Goal: Task Accomplishment & Management: Use online tool/utility

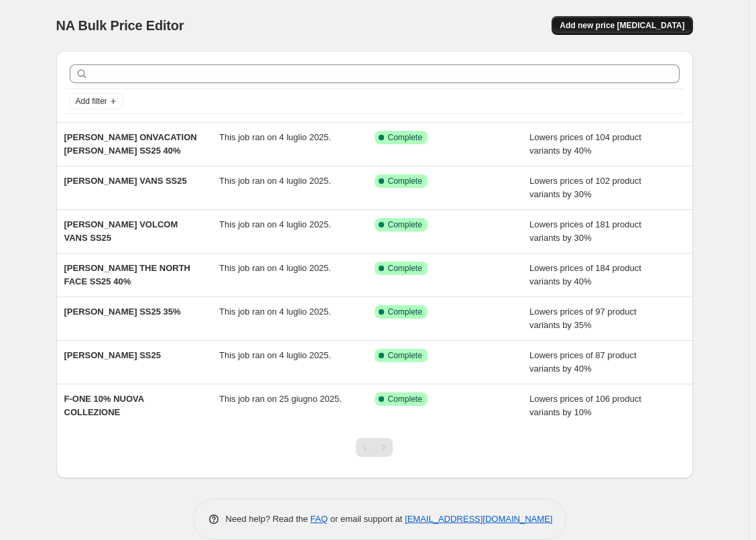
click at [636, 24] on span "Add new price [MEDICAL_DATA]" at bounding box center [622, 25] width 125 height 11
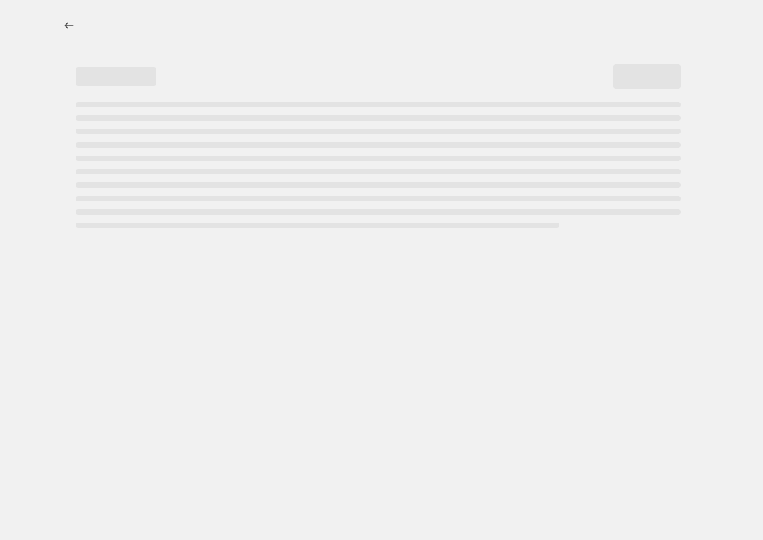
select select "percentage"
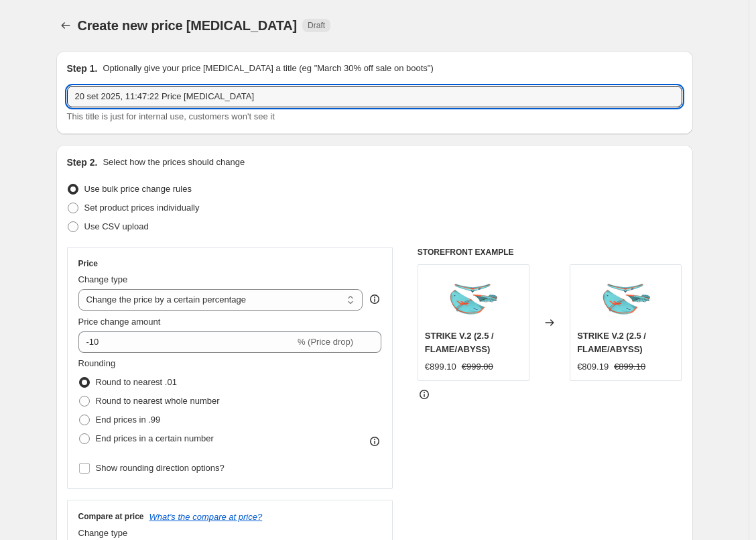
drag, startPoint x: 246, startPoint y: 95, endPoint x: 62, endPoint y: 109, distance: 184.3
click at [63, 109] on div "Step 1. Optionally give your price [MEDICAL_DATA] a title (eg "March 30% off sa…" at bounding box center [374, 92] width 637 height 83
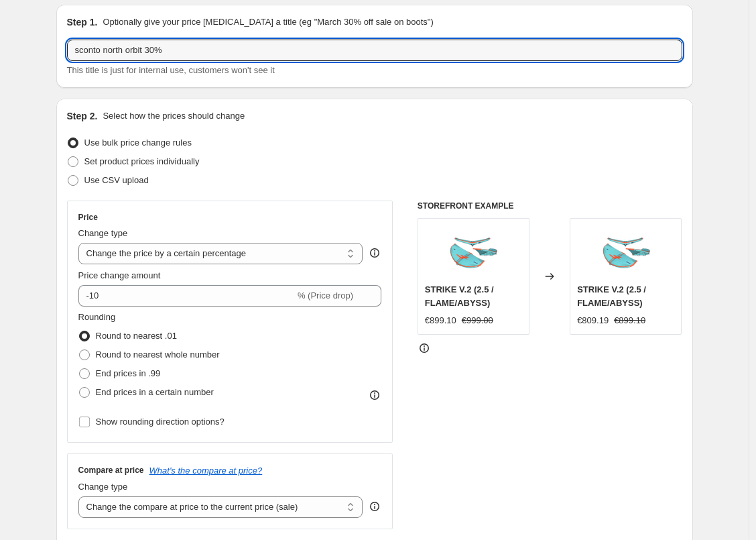
scroll to position [67, 0]
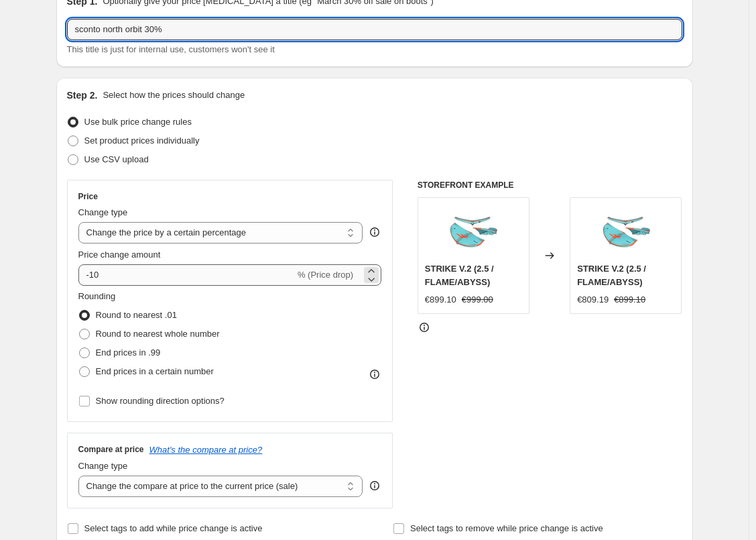
type input "sconto north orbit 30%"
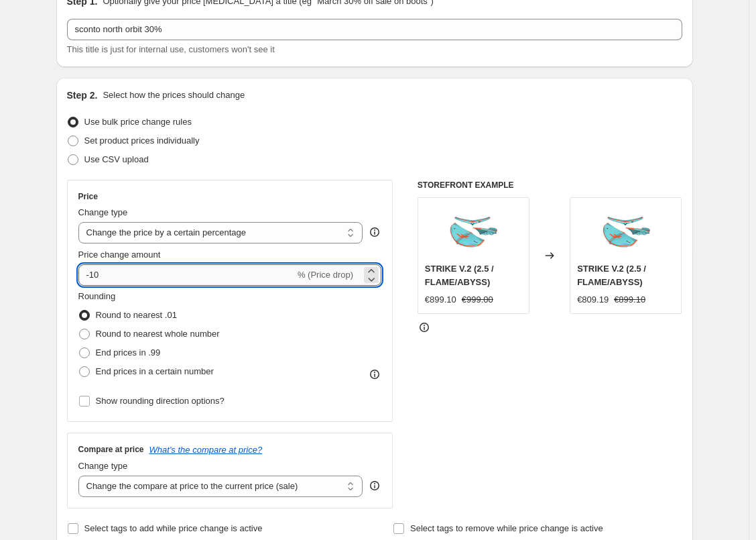
click at [107, 280] on input "-10" at bounding box center [186, 274] width 217 height 21
type input "-1"
type input "-30"
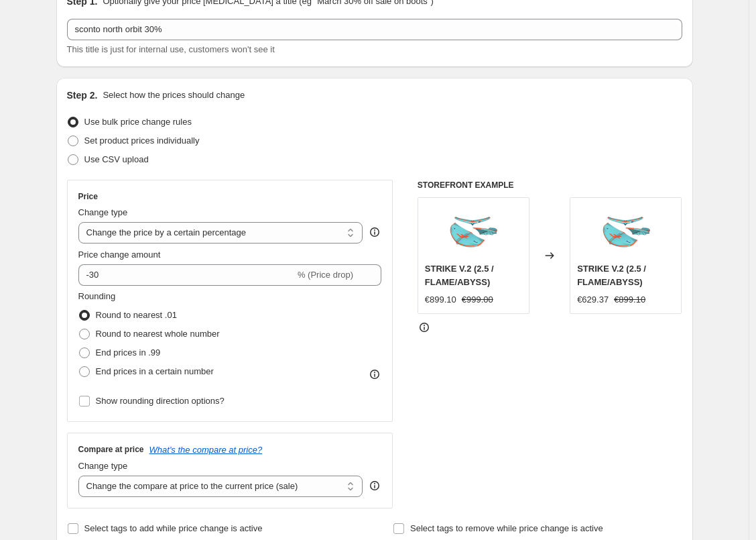
click at [156, 301] on fieldset "Rounding Round to nearest .01 Round to nearest whole number End prices in .99 E…" at bounding box center [148, 335] width 141 height 91
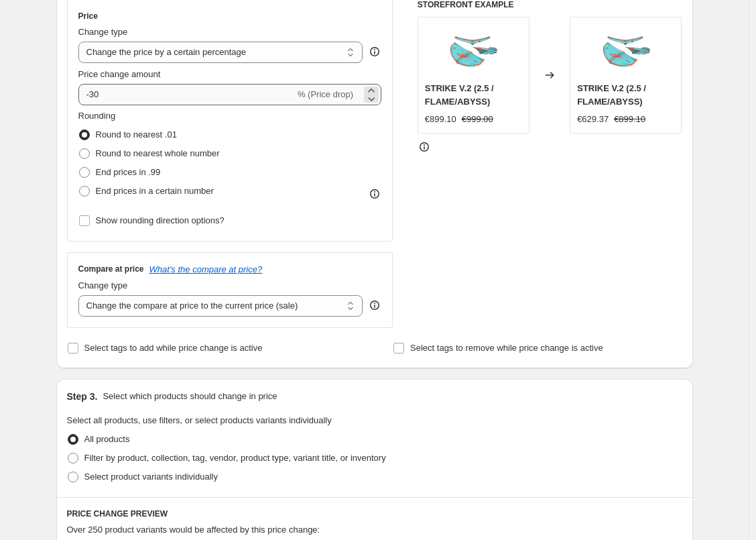
scroll to position [268, 0]
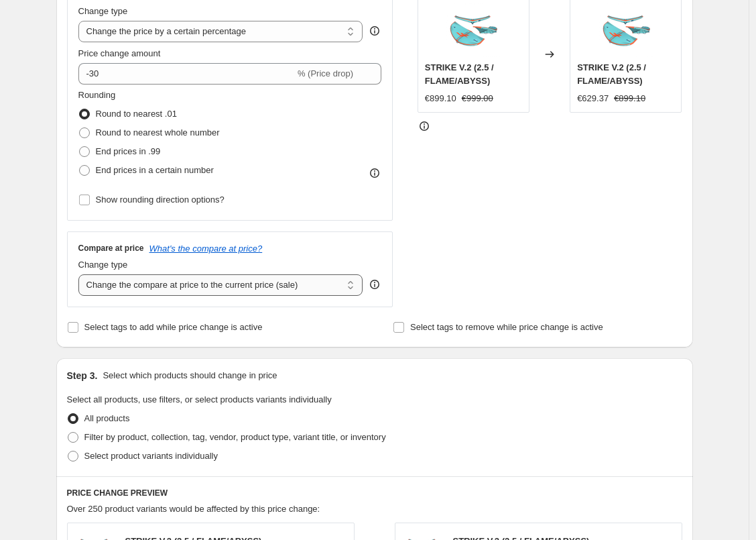
click at [206, 289] on select "Change the compare at price to the current price (sale) Change the compare at p…" at bounding box center [220, 284] width 285 height 21
click at [212, 286] on select "Change the compare at price to the current price (sale) Change the compare at p…" at bounding box center [220, 284] width 285 height 21
click at [218, 280] on select "Change the compare at price to the current price (sale) Change the compare at p…" at bounding box center [220, 284] width 285 height 21
click at [81, 274] on select "Change the compare at price to the current price (sale) Change the compare at p…" at bounding box center [220, 284] width 285 height 21
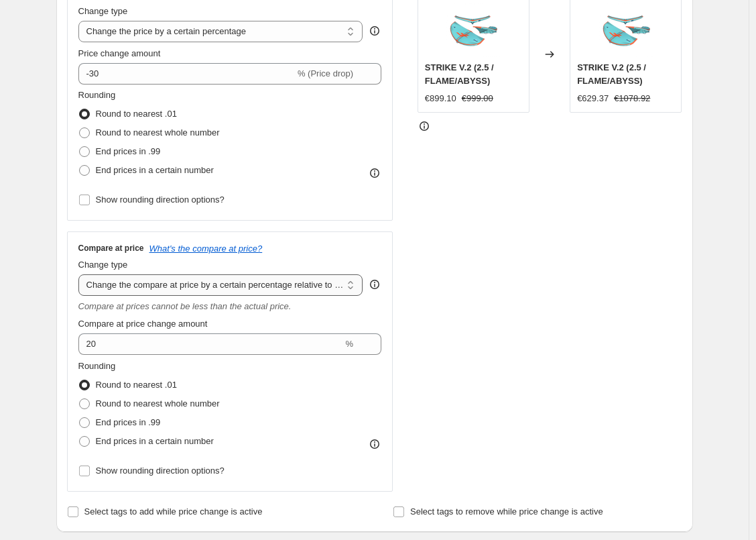
click at [180, 280] on select "Change the compare at price to the current price (sale) Change the compare at p…" at bounding box center [220, 284] width 285 height 21
select select "ep"
click at [81, 274] on select "Change the compare at price to the current price (sale) Change the compare at p…" at bounding box center [220, 284] width 285 height 21
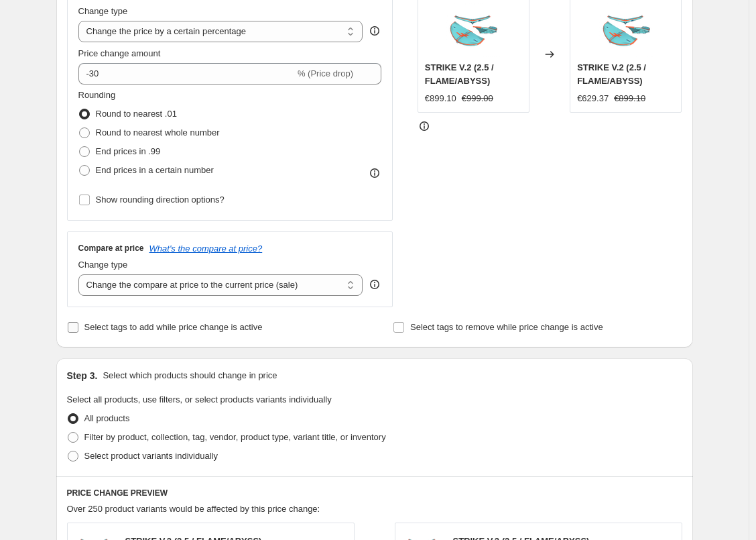
click at [78, 329] on input "Select tags to add while price change is active" at bounding box center [73, 327] width 11 height 11
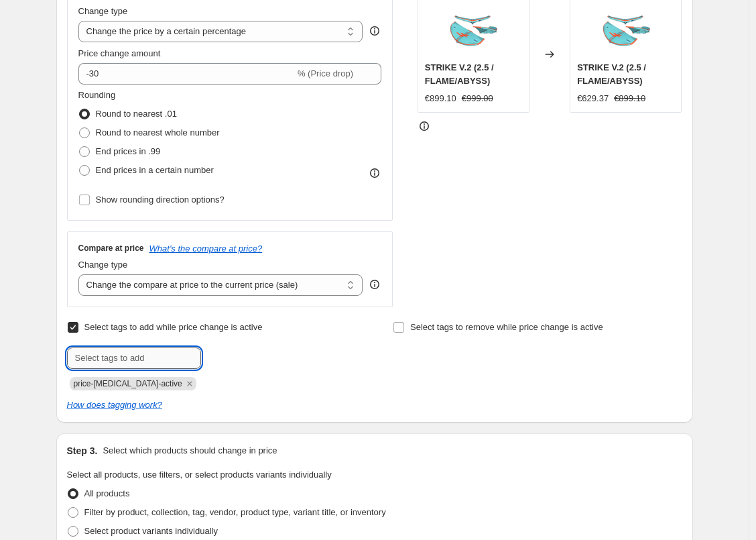
click at [103, 355] on input "text" at bounding box center [134, 357] width 134 height 21
click at [78, 328] on input "Select tags to add while price change is active" at bounding box center [73, 327] width 11 height 11
checkbox input "false"
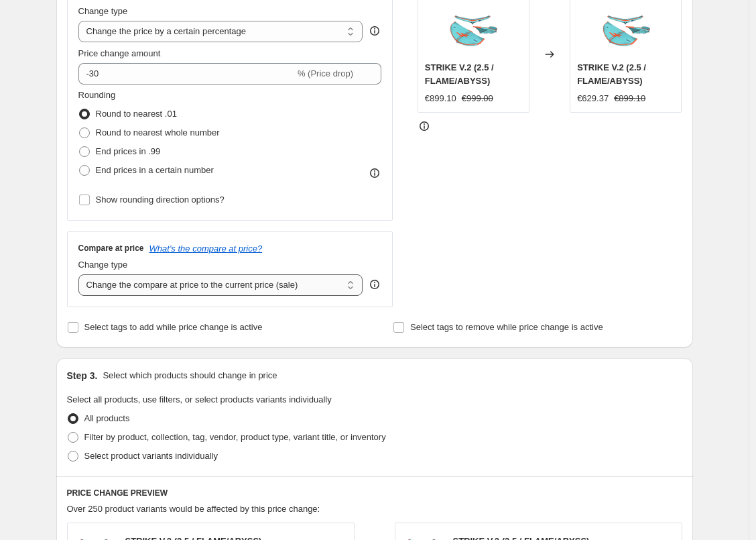
click at [122, 281] on select "Change the compare at price to the current price (sale) Change the compare at p…" at bounding box center [220, 284] width 285 height 21
click at [81, 274] on select "Change the compare at price to the current price (sale) Change the compare at p…" at bounding box center [220, 284] width 285 height 21
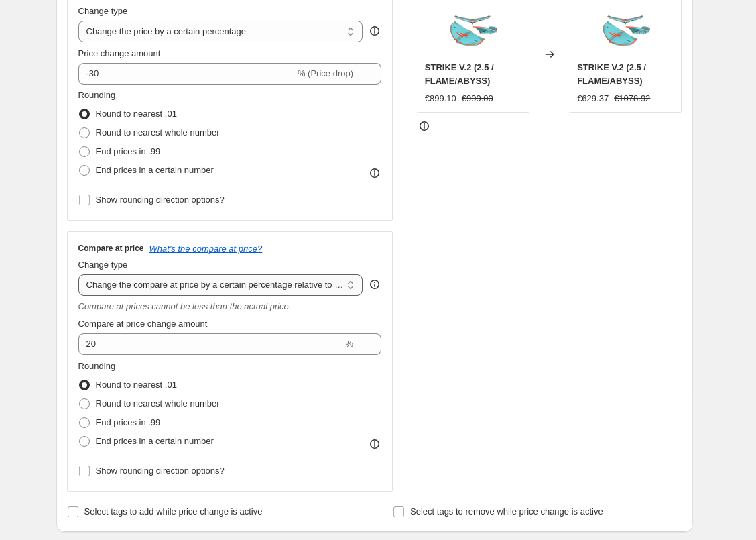
click at [211, 282] on select "Change the compare at price to the current price (sale) Change the compare at p…" at bounding box center [220, 284] width 285 height 21
click at [81, 274] on select "Change the compare at price to the current price (sale) Change the compare at p…" at bounding box center [220, 284] width 285 height 21
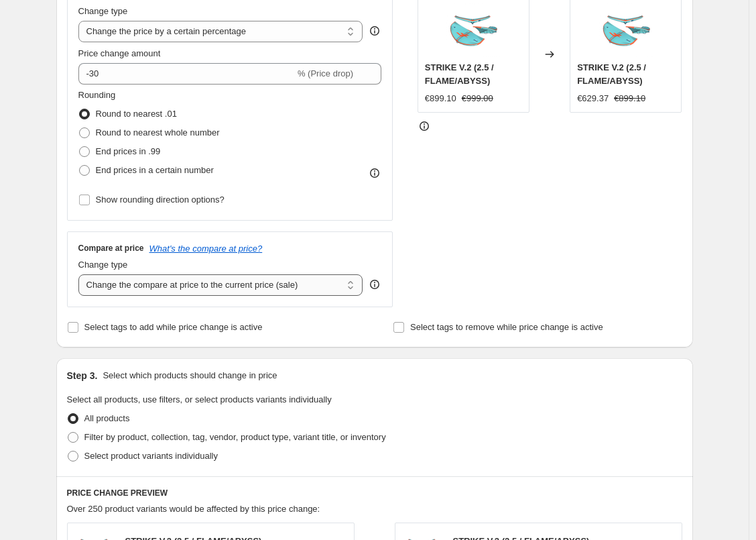
click at [211, 287] on select "Change the compare at price to the current price (sale) Change the compare at p…" at bounding box center [220, 284] width 285 height 21
click at [81, 274] on select "Change the compare at price to the current price (sale) Change the compare at p…" at bounding box center [220, 284] width 285 height 21
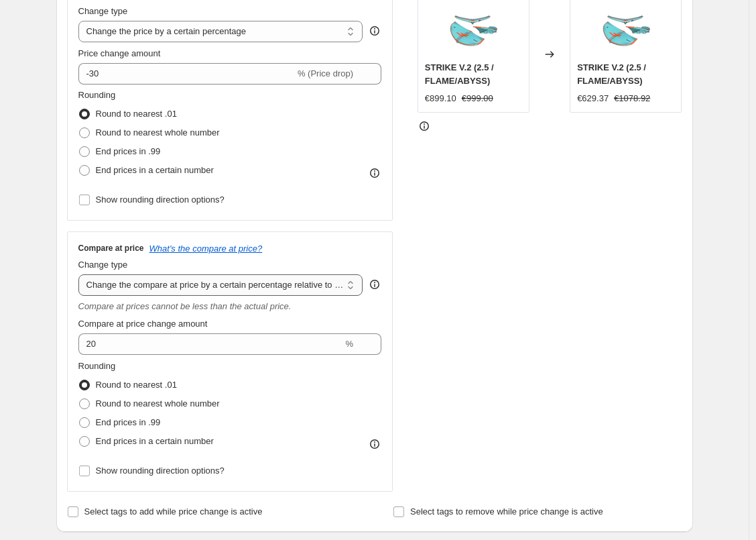
click at [238, 281] on select "Change the compare at price to the current price (sale) Change the compare at p…" at bounding box center [220, 284] width 285 height 21
select select "percentage"
click at [81, 274] on select "Change the compare at price to the current price (sale) Change the compare at p…" at bounding box center [220, 284] width 285 height 21
type input "-15"
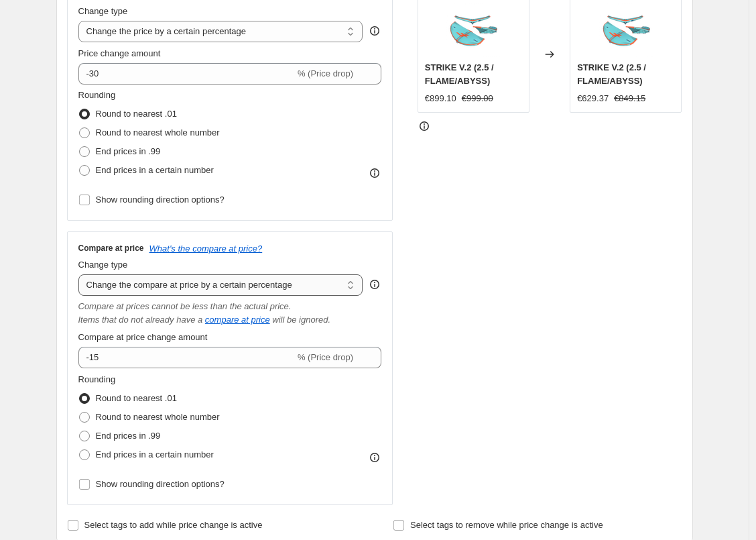
click at [185, 286] on select "Change the compare at price to the current price (sale) Change the compare at p…" at bounding box center [220, 284] width 285 height 21
select select "ep"
click at [81, 274] on select "Change the compare at price to the current price (sale) Change the compare at p…" at bounding box center [220, 284] width 285 height 21
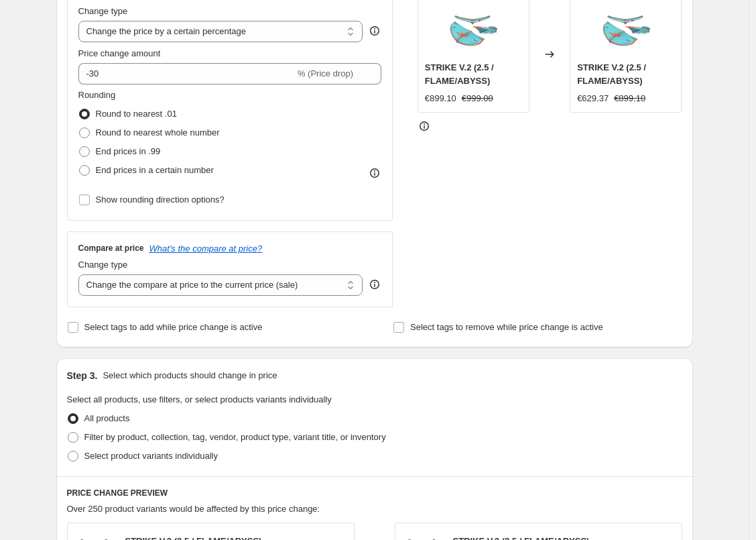
click at [324, 225] on div "Price Change type Change the price to a certain amount Change the price by a ce…" at bounding box center [230, 143] width 326 height 328
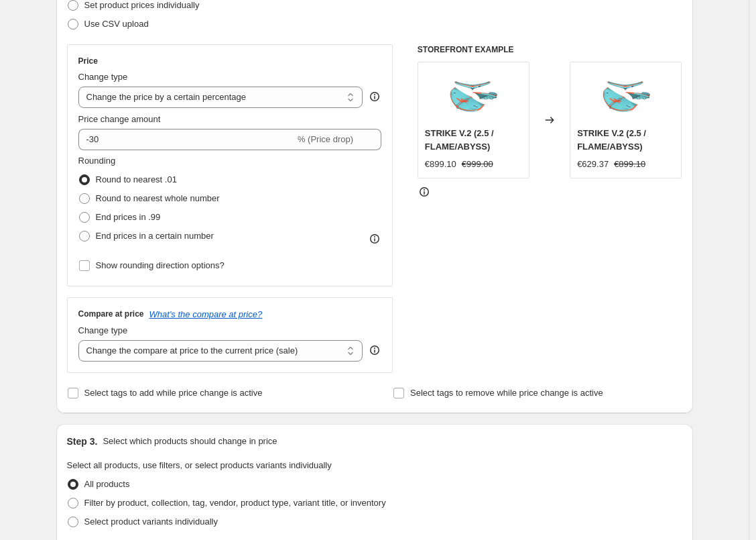
scroll to position [201, 0]
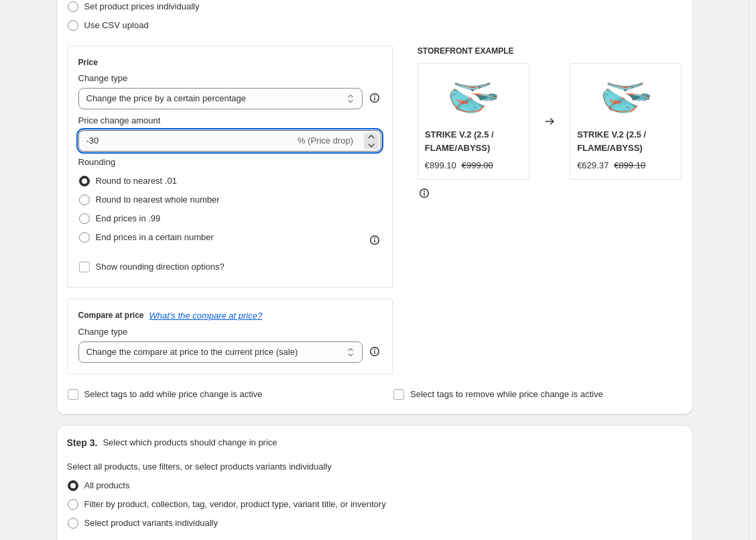
click at [278, 145] on input "-30" at bounding box center [186, 140] width 217 height 21
click at [377, 147] on icon at bounding box center [371, 144] width 13 height 13
click at [377, 135] on icon at bounding box center [371, 136] width 13 height 13
type input "-30"
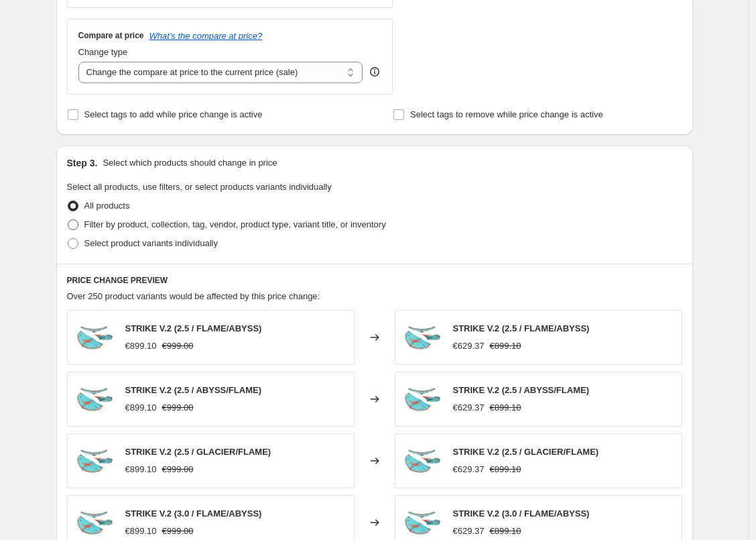
scroll to position [469, 0]
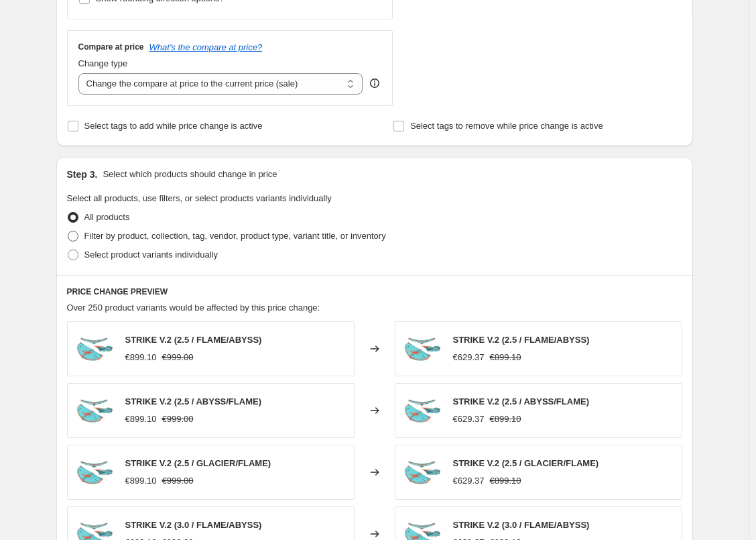
click at [78, 237] on span at bounding box center [73, 236] width 11 height 11
click at [68, 231] on input "Filter by product, collection, tag, vendor, product type, variant title, or inv…" at bounding box center [68, 231] width 1 height 1
radio input "true"
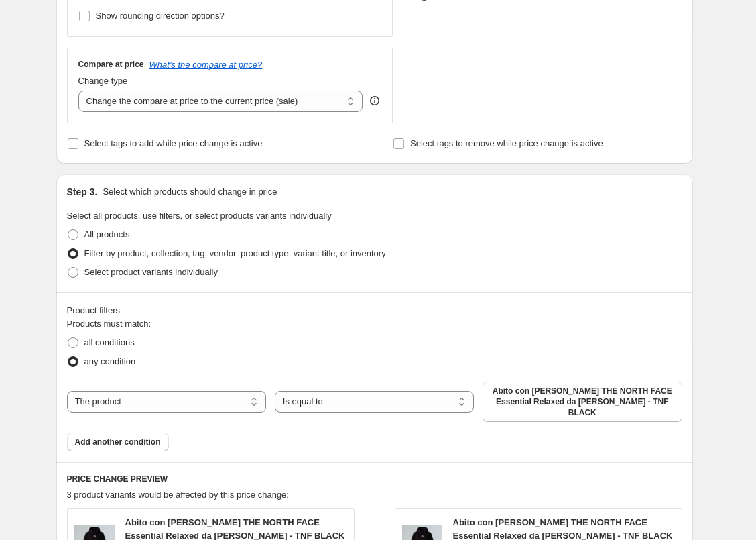
scroll to position [536, 0]
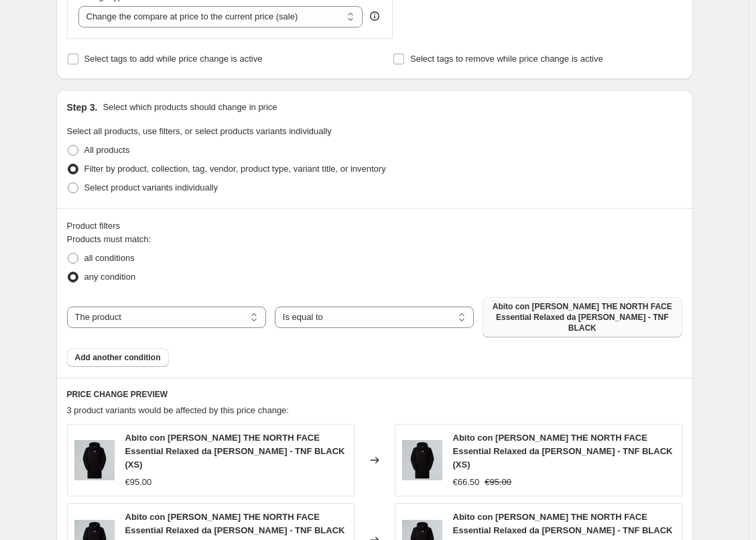
click at [548, 306] on span "Abito con [PERSON_NAME] THE NORTH FACE Essential Relaxed da [PERSON_NAME] - TNF…" at bounding box center [582, 317] width 183 height 32
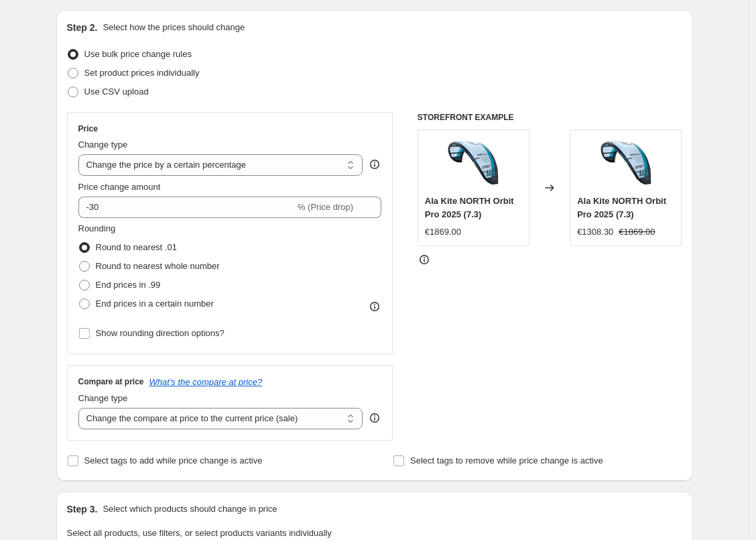
scroll to position [134, 0]
